Goal: Information Seeking & Learning: Learn about a topic

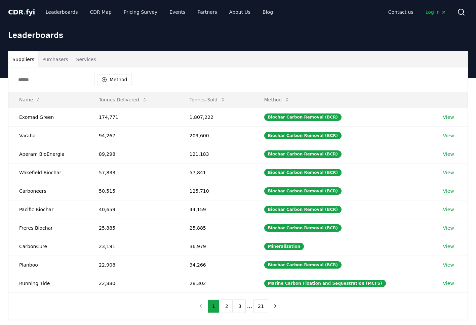
click at [55, 58] on button "Purchasers" at bounding box center [55, 59] width 34 height 16
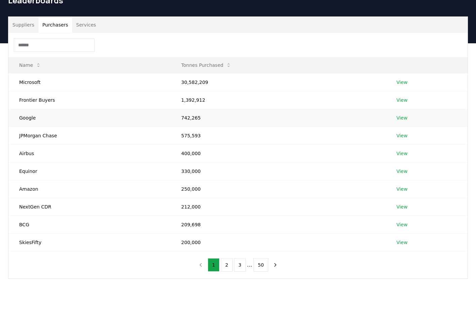
scroll to position [61, 0]
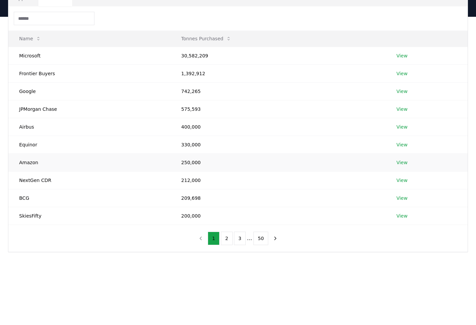
click at [238, 163] on td "250,000" at bounding box center [277, 163] width 215 height 18
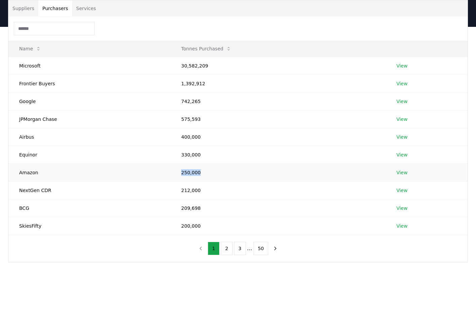
scroll to position [50, 0]
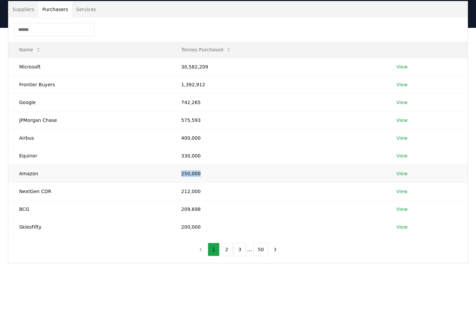
click at [403, 176] on link "View" at bounding box center [401, 173] width 11 height 7
